Goal: Navigation & Orientation: Find specific page/section

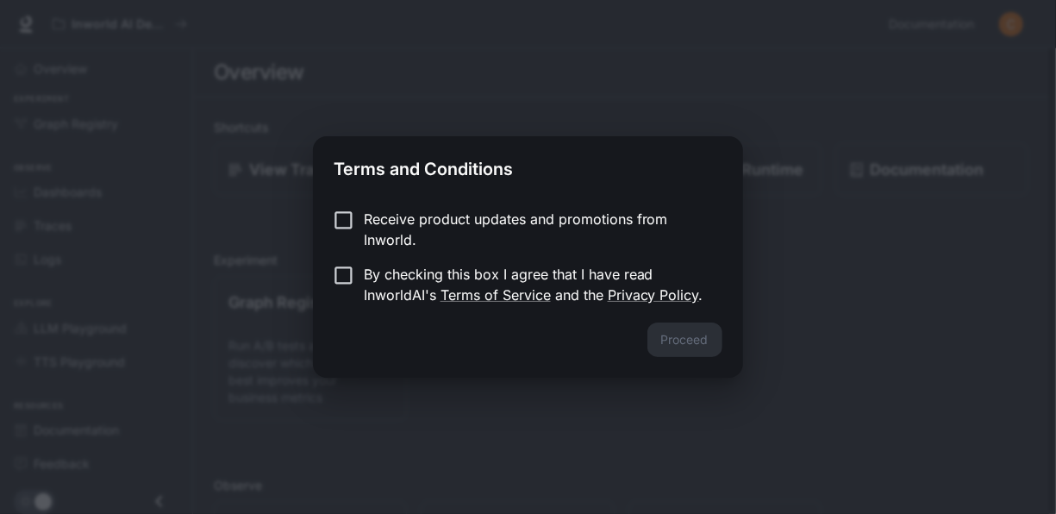
click at [383, 271] on p "By checking this box I agree that I have read InworldAI's Terms of Service and …" at bounding box center [536, 284] width 345 height 41
click at [670, 338] on button "Proceed" at bounding box center [684, 339] width 75 height 34
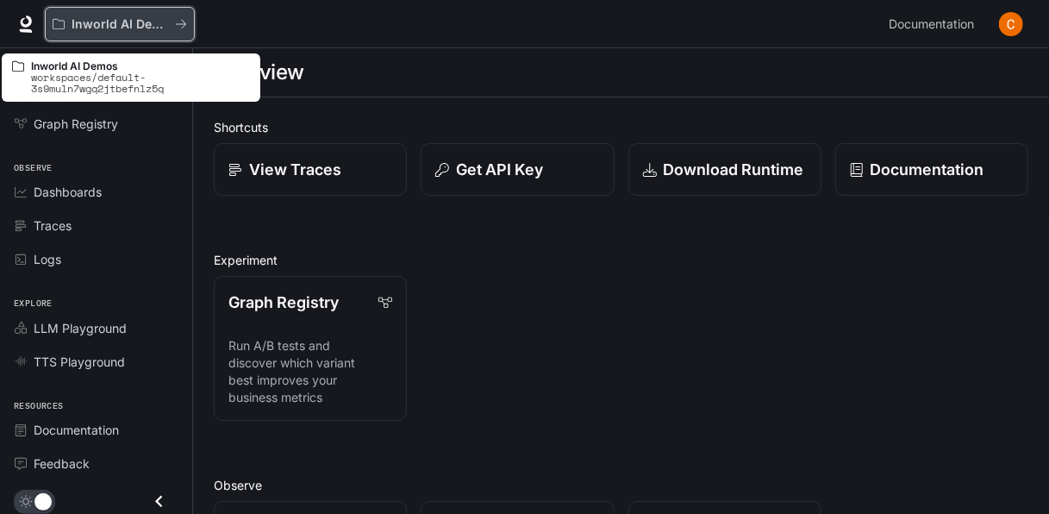
click at [112, 28] on p "Inworld AI Demos" at bounding box center [120, 24] width 97 height 15
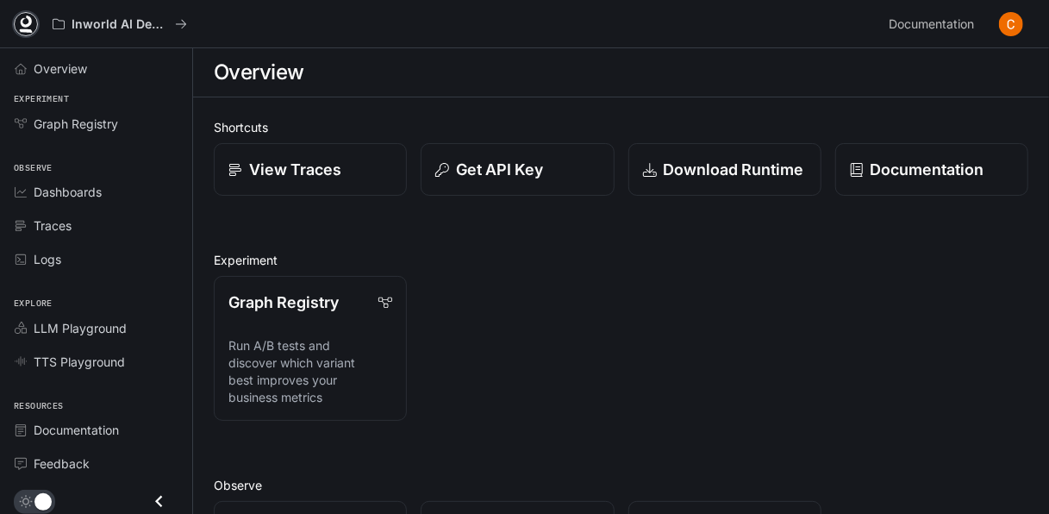
click at [20, 21] on icon at bounding box center [25, 24] width 17 height 17
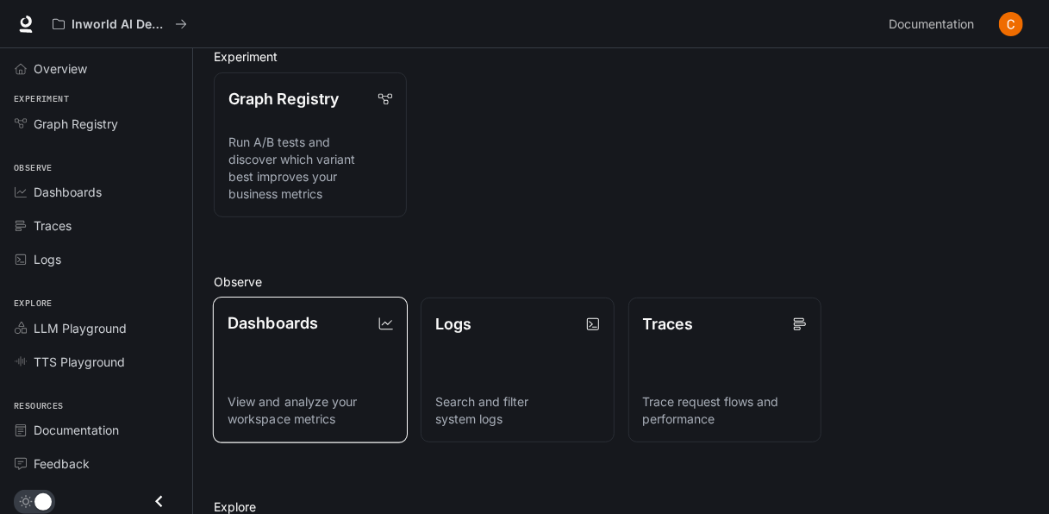
scroll to position [377, 0]
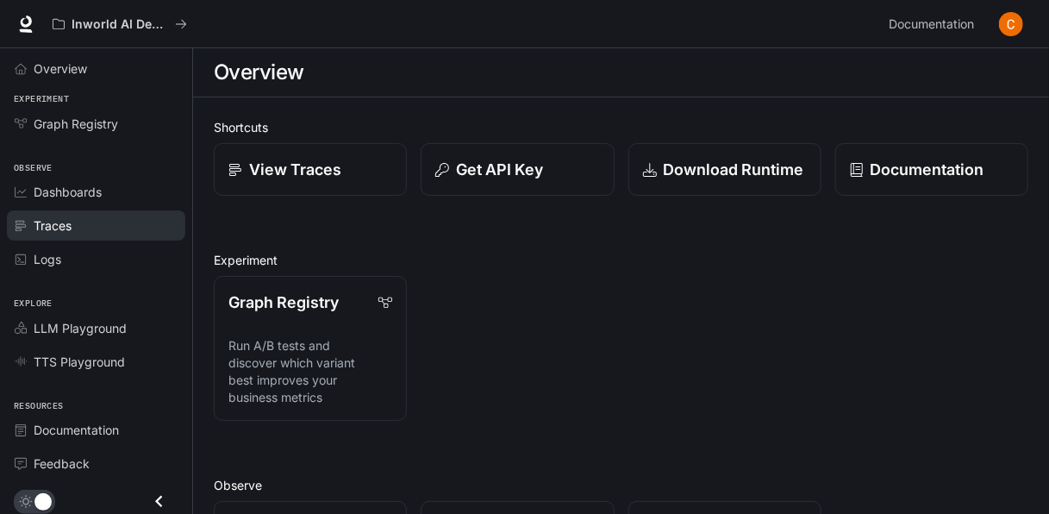
scroll to position [16, 0]
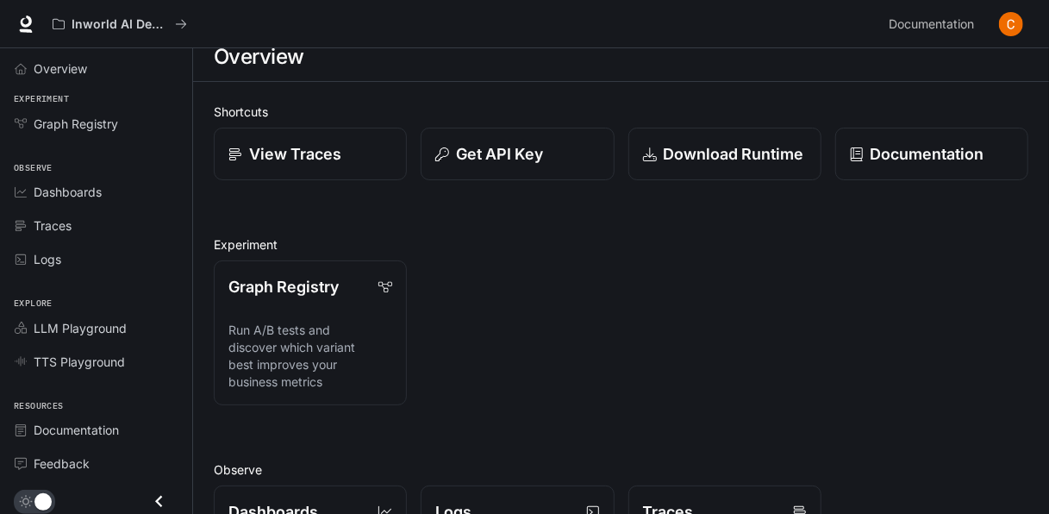
click at [151, 498] on icon "Close drawer" at bounding box center [158, 500] width 23 height 23
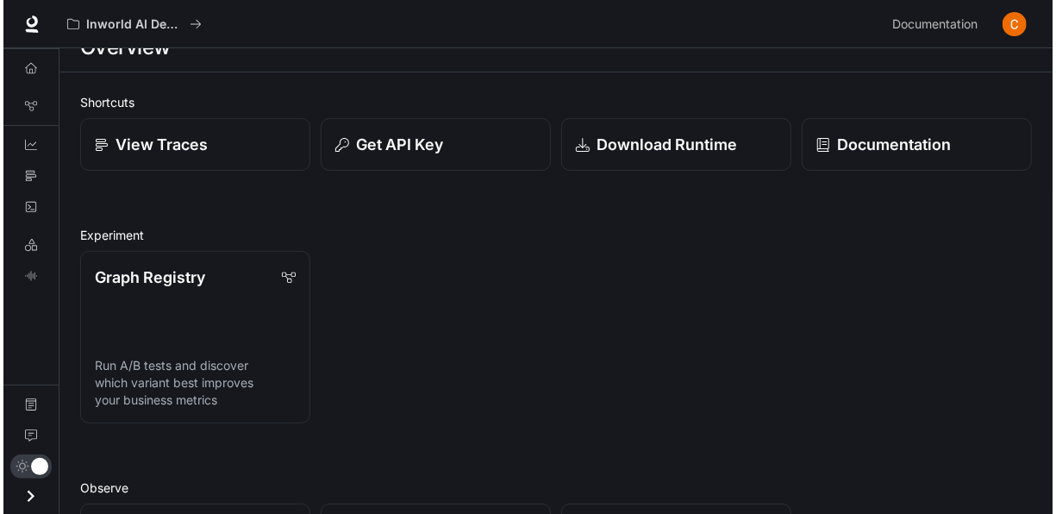
scroll to position [0, 0]
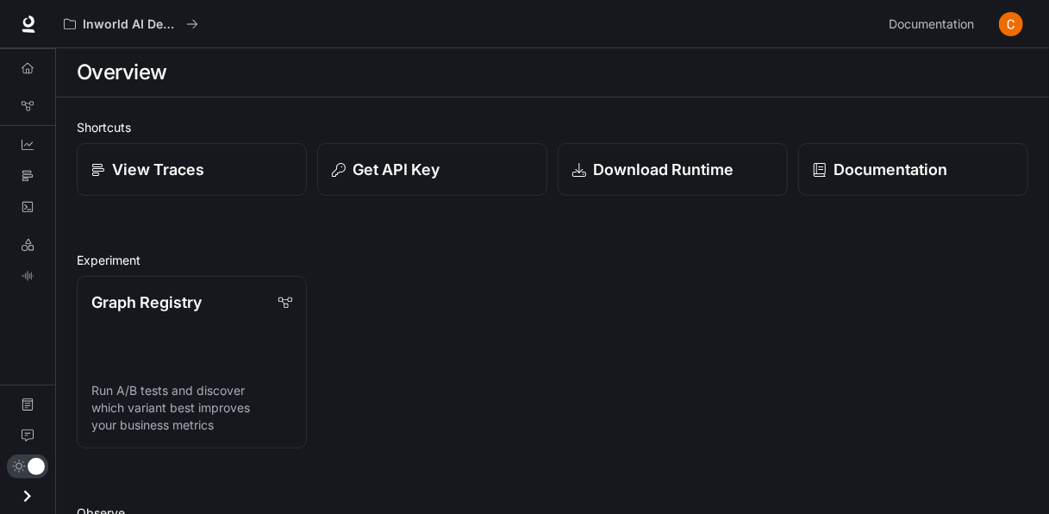
click at [26, 486] on icon "Open drawer" at bounding box center [27, 495] width 23 height 23
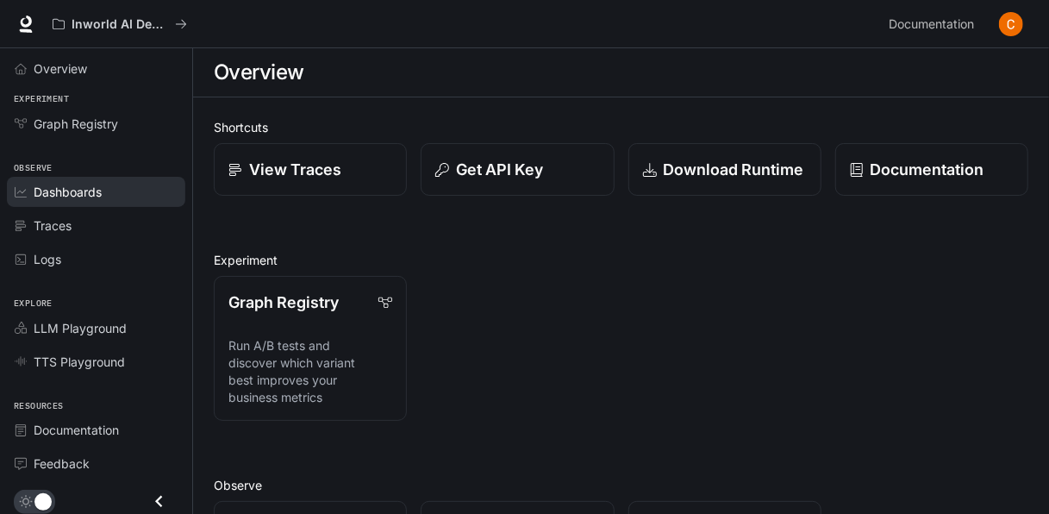
click at [65, 203] on link "Dashboards" at bounding box center [96, 192] width 178 height 30
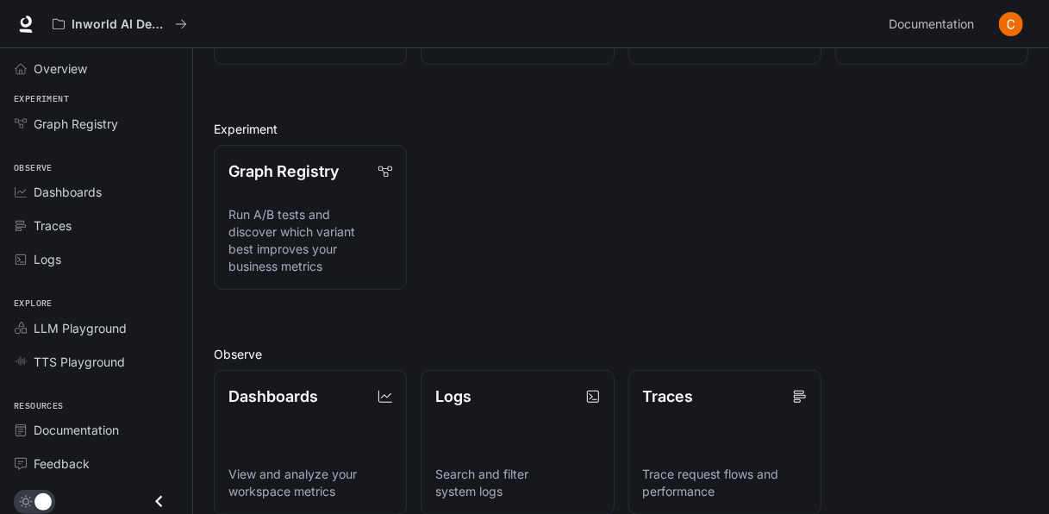
scroll to position [158, 0]
